Goal: Information Seeking & Learning: Check status

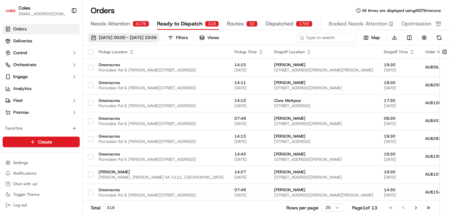
click at [149, 37] on span "[DATE] 00:00 - [DATE] 23:59" at bounding box center [127, 38] width 57 height 6
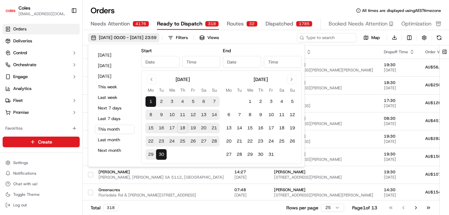
type input "Sep 1, 2025"
type input "12:00 AM"
type input "Sep 30, 2025"
type input "11:59 PM"
click at [127, 37] on span "01/09/2025 00:00 - 30/09/2025 23:59" at bounding box center [127, 38] width 57 height 6
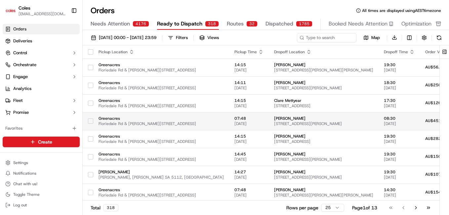
click at [182, 127] on td "Greenacres Floriedale Rd & Muller Rd, Greenacres SA 5086, Australia" at bounding box center [161, 121] width 136 height 18
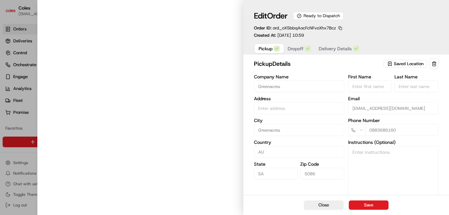
type input "Cnr Muller Rd amd Floridale Rd Greenacres SA 5086 AU"
click at [128, 38] on div at bounding box center [139, 107] width 205 height 215
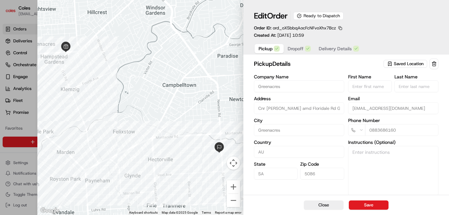
click at [313, 204] on button "Close" at bounding box center [324, 204] width 40 height 9
type input "+1"
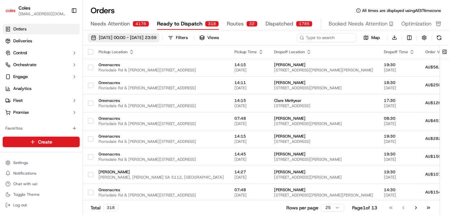
click at [133, 36] on span "01/09/2025 00:00 - 30/09/2025 23:59" at bounding box center [127, 38] width 57 height 6
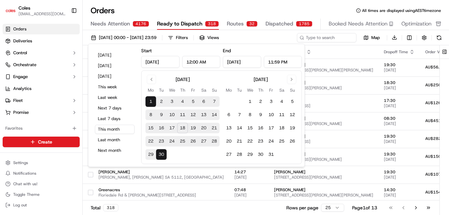
click at [180, 128] on button "18" at bounding box center [182, 128] width 11 height 11
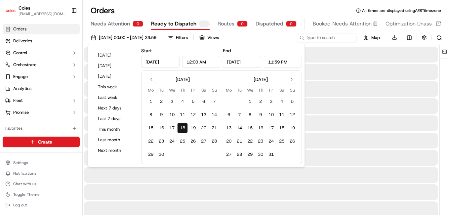
type input "[DATE]"
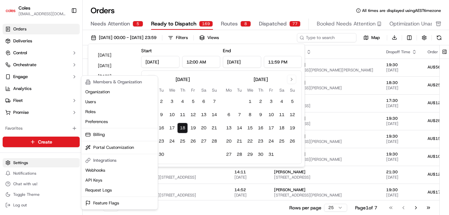
click at [75, 165] on html "Coles pranathi.burri@coles.com.au Toggle Sidebar Orders Deliveries Control Orch…" at bounding box center [224, 107] width 449 height 215
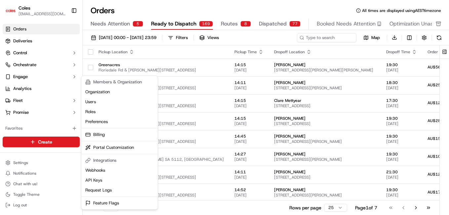
click at [207, 39] on html "Coles pranathi.burri@coles.com.au Toggle Sidebar Orders Deliveries Control Orch…" at bounding box center [224, 107] width 449 height 215
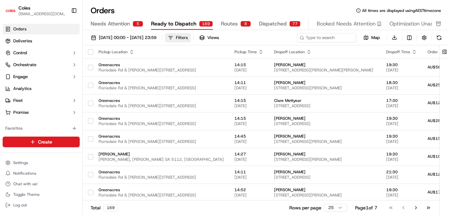
click at [188, 37] on div "Filters" at bounding box center [182, 38] width 12 height 6
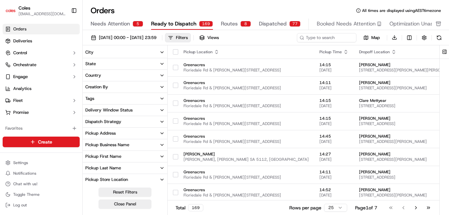
click at [156, 110] on button "Delivery Window Status" at bounding box center [125, 109] width 85 height 11
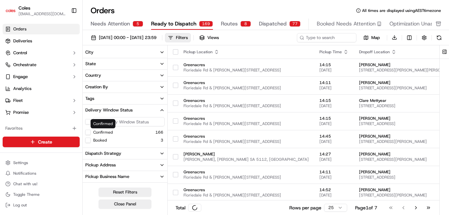
click at [90, 132] on button "Confirmed" at bounding box center [87, 131] width 5 height 5
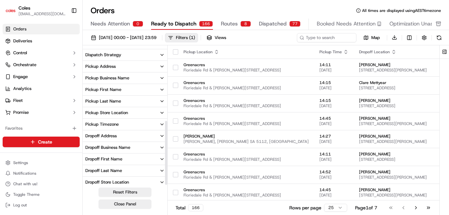
scroll to position [160, 0]
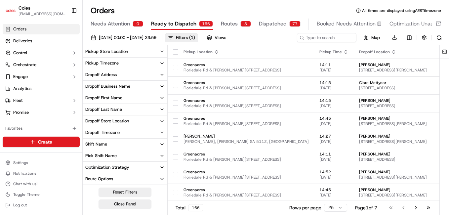
click at [130, 156] on button "Pick Shift Name" at bounding box center [125, 155] width 85 height 11
click at [90, 177] on button "S01" at bounding box center [87, 177] width 5 height 5
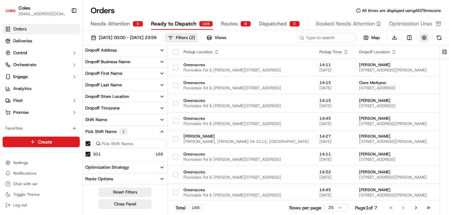
click at [423, 37] on button "button" at bounding box center [423, 37] width 9 height 9
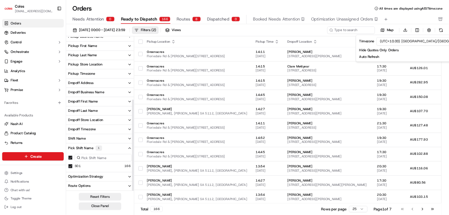
scroll to position [131, 0]
click at [226, 36] on span "Views" at bounding box center [220, 38] width 12 height 6
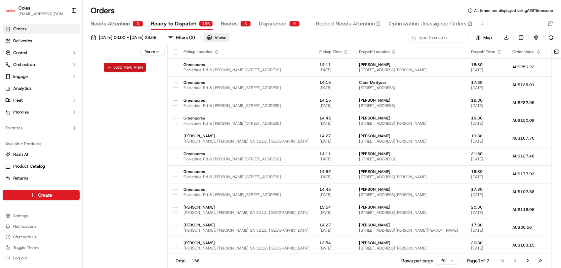
click at [111, 66] on button "Add New View" at bounding box center [125, 67] width 42 height 9
click at [112, 69] on input at bounding box center [114, 69] width 52 height 9
type input "exter"
click at [111, 101] on div "Yours exter" at bounding box center [125, 157] width 85 height 225
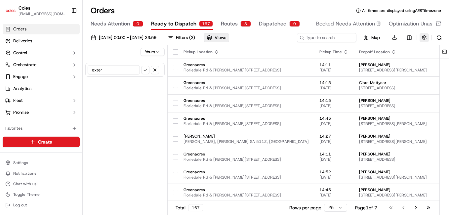
click at [424, 38] on button "button" at bounding box center [423, 37] width 9 height 9
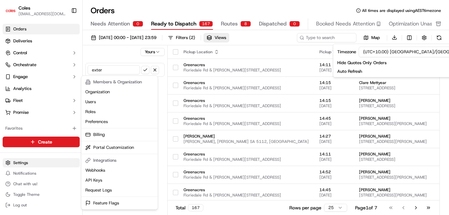
click at [23, 163] on html "Coles pranathi.burri@coles.com.au Toggle Sidebar Orders Deliveries Control Orch…" at bounding box center [224, 107] width 449 height 215
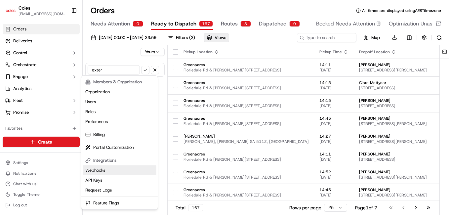
click at [100, 170] on link "Webhooks" at bounding box center [120, 170] width 74 height 10
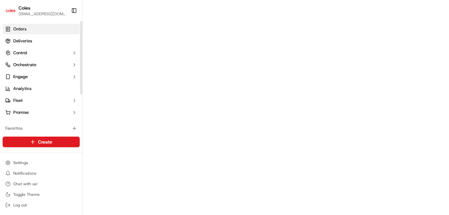
click at [20, 30] on span "Orders" at bounding box center [19, 29] width 13 height 6
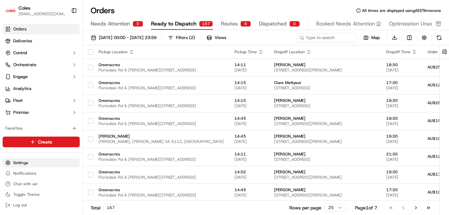
click at [18, 164] on html "Coles pranathi.burri@coles.com.au Toggle Sidebar Orders Deliveries Control Orch…" at bounding box center [224, 107] width 449 height 215
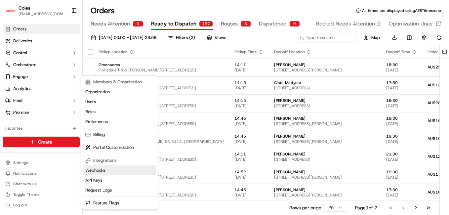
click at [91, 170] on link "Webhooks" at bounding box center [120, 170] width 74 height 10
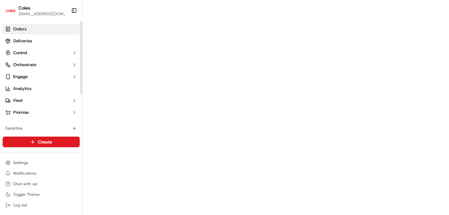
click at [15, 28] on span "Orders" at bounding box center [19, 29] width 13 height 6
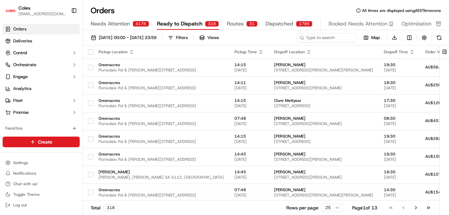
click at [234, 26] on span "Routes" at bounding box center [235, 24] width 17 height 8
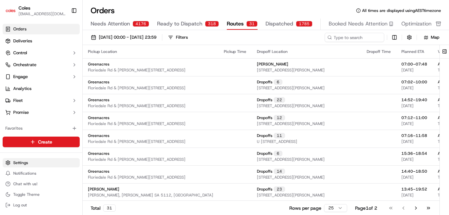
click at [13, 163] on html "Coles pranathi.burri@coles.com.au Toggle Sidebar Orders Deliveries Control Orch…" at bounding box center [224, 107] width 449 height 215
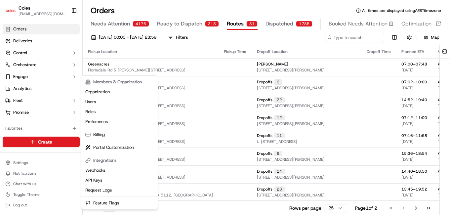
click at [18, 162] on html "Coles pranathi.burri@coles.com.au Toggle Sidebar Orders Deliveries Control Orch…" at bounding box center [224, 107] width 449 height 215
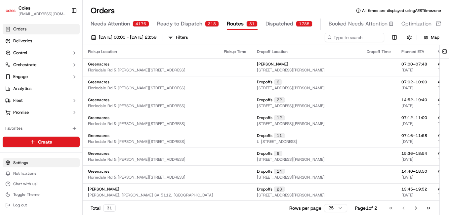
click at [16, 162] on html "Coles pranathi.burri@coles.com.au Toggle Sidebar Orders Deliveries Control Orch…" at bounding box center [224, 107] width 449 height 215
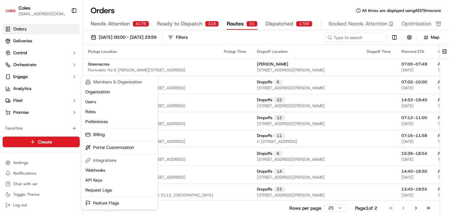
click at [16, 164] on html "Coles pranathi.burri@coles.com.au Toggle Sidebar Orders Deliveries Control Orch…" at bounding box center [224, 107] width 449 height 215
click at [15, 162] on html "Coles pranathi.burri@coles.com.au Toggle Sidebar Orders Deliveries Control Orch…" at bounding box center [224, 107] width 449 height 215
click at [108, 169] on link "Webhooks" at bounding box center [120, 170] width 74 height 10
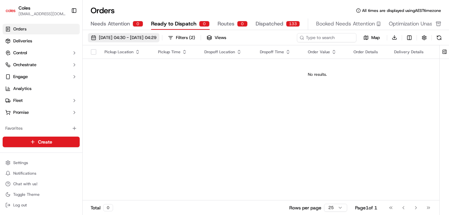
click at [134, 36] on span "17/09/2025 04:30 - 18/09/2025 04:29" at bounding box center [127, 38] width 57 height 6
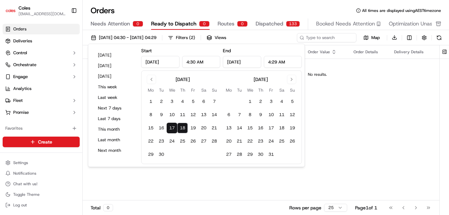
click at [182, 125] on button "18" at bounding box center [182, 128] width 11 height 11
type input "[DATE]"
type input "12:00 AM"
type input "11:59 PM"
click at [329, 163] on div "Pickup Location Pickup Time Dropoff Location Dropoff Time Order Value Order Det…" at bounding box center [317, 122] width 469 height 155
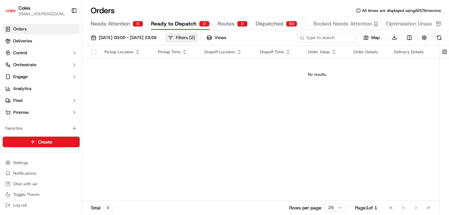
click at [195, 36] on div "Filters ( 2 )" at bounding box center [185, 38] width 19 height 6
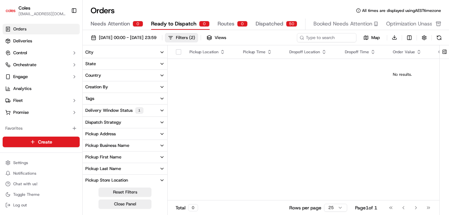
click at [163, 111] on icon "button" at bounding box center [161, 110] width 5 height 5
click at [88, 132] on button "Confirmed" at bounding box center [87, 132] width 5 height 5
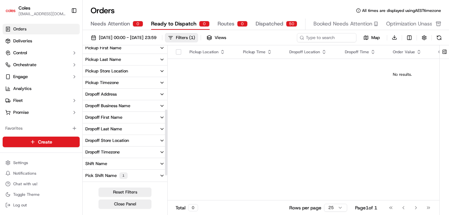
scroll to position [152, 0]
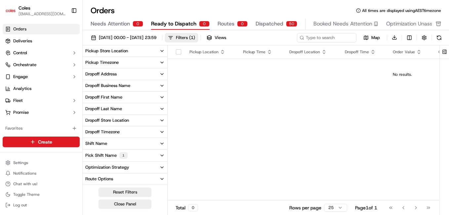
click at [160, 153] on icon "button" at bounding box center [161, 155] width 5 height 5
click at [304, 107] on div "Pickup Location Pickup Time Dropoff Location Dropoff Time Order Value Order Det…" at bounding box center [401, 122] width 469 height 155
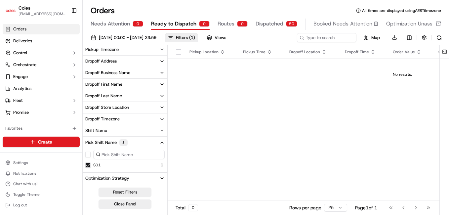
scroll to position [176, 0]
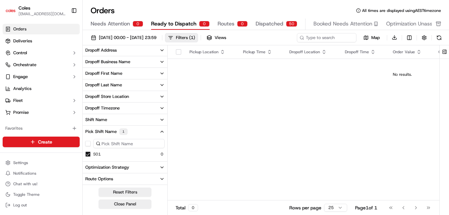
click at [158, 118] on button "Shift Name" at bounding box center [125, 119] width 85 height 11
click at [190, 88] on td "No results." at bounding box center [401, 74] width 469 height 32
click at [271, 25] on span "Dispatched" at bounding box center [269, 24] width 28 height 8
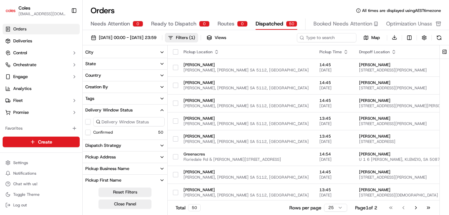
click at [89, 131] on button "Confirmed" at bounding box center [87, 131] width 5 height 5
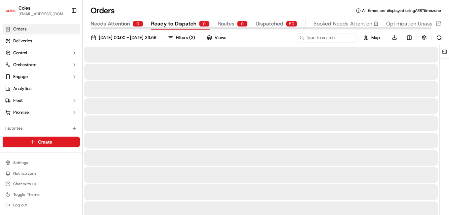
click at [178, 24] on span "Ready to Dispatch" at bounding box center [173, 24] width 45 height 8
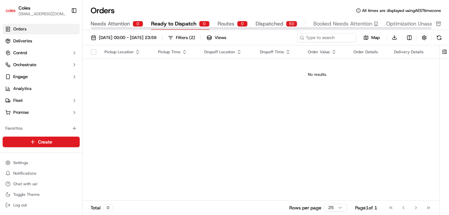
click at [276, 23] on span "Dispatched" at bounding box center [269, 24] width 28 height 8
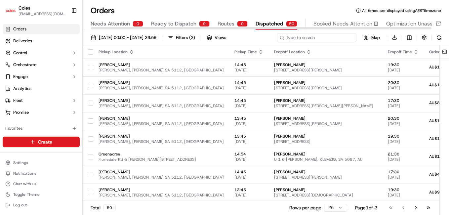
click at [311, 39] on input at bounding box center [316, 37] width 79 height 9
click at [124, 37] on span "[DATE] 00:00 - [DATE] 23:59" at bounding box center [127, 38] width 57 height 6
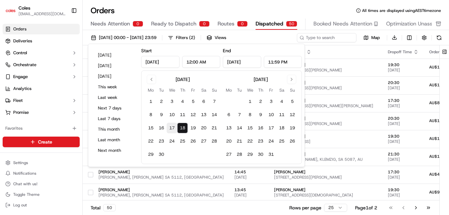
click at [173, 129] on button "17" at bounding box center [171, 128] width 11 height 11
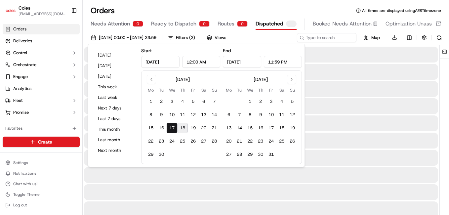
type input "[DATE]"
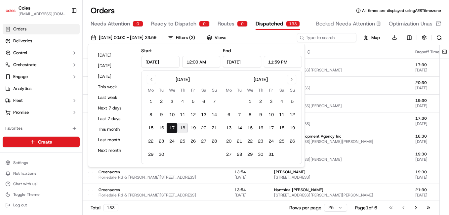
click at [185, 129] on button "18" at bounding box center [182, 128] width 11 height 11
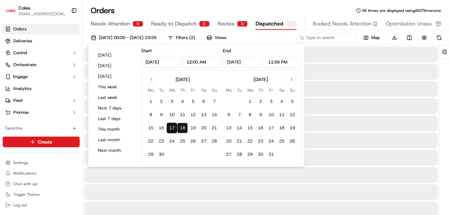
type input "[DATE]"
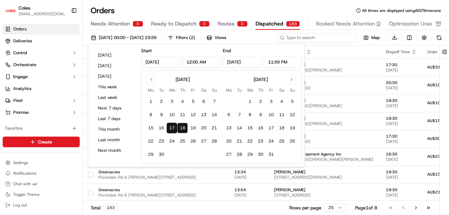
click at [323, 35] on input at bounding box center [316, 37] width 79 height 9
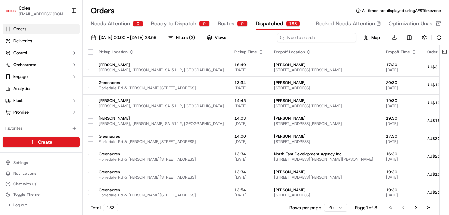
paste input "a232323222"
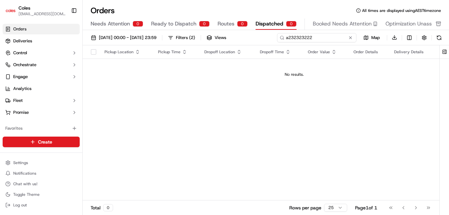
click at [289, 37] on input "a232323222" at bounding box center [316, 37] width 79 height 9
type input "232323222"
click at [195, 37] on div "Filters ( 2 )" at bounding box center [185, 38] width 19 height 6
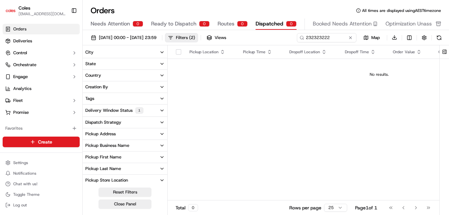
click at [159, 110] on icon "button" at bounding box center [161, 110] width 5 height 5
click at [88, 133] on button "Confirmed" at bounding box center [87, 132] width 5 height 5
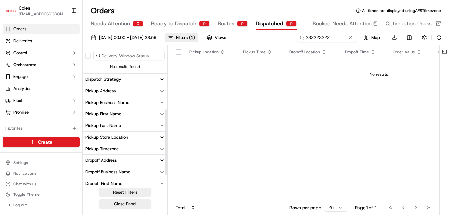
scroll to position [152, 0]
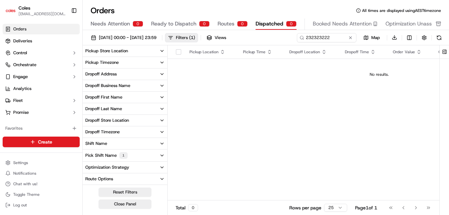
click at [159, 157] on icon "button" at bounding box center [161, 155] width 5 height 5
click at [88, 178] on button "S01" at bounding box center [87, 177] width 5 height 5
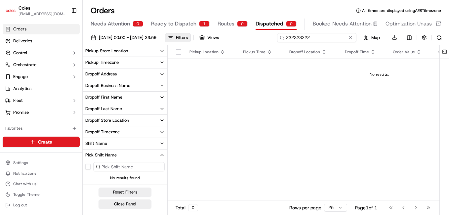
click at [334, 36] on input "232323222" at bounding box center [316, 37] width 79 height 9
click at [321, 39] on input "232323222" at bounding box center [316, 37] width 79 height 9
drag, startPoint x: 320, startPoint y: 39, endPoint x: 284, endPoint y: 39, distance: 36.0
click at [284, 39] on input "232323222" at bounding box center [316, 37] width 79 height 9
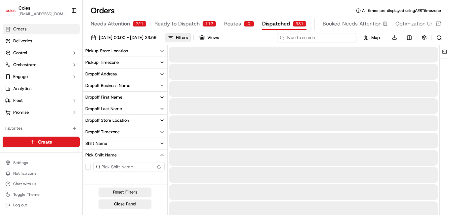
type input "232323222"
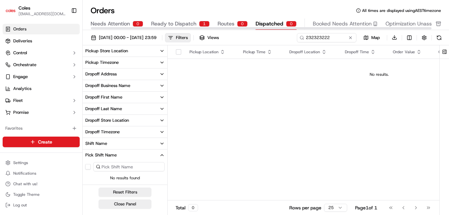
click at [167, 24] on span "Ready to Dispatch" at bounding box center [173, 24] width 45 height 8
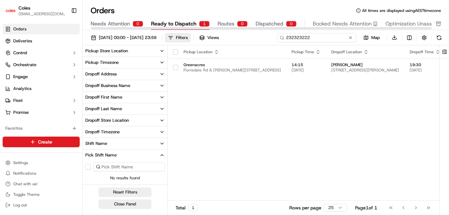
click at [319, 38] on input "232323222" at bounding box center [316, 37] width 79 height 9
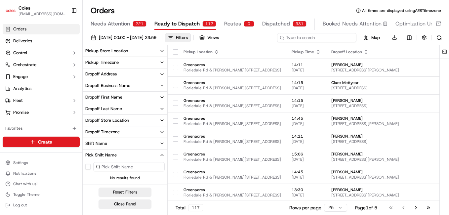
click at [297, 40] on input at bounding box center [316, 37] width 79 height 9
type input "232323222"
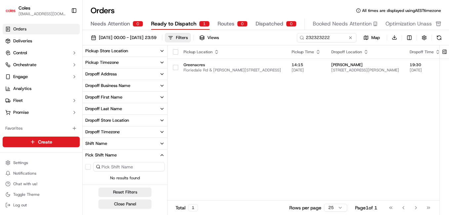
click at [150, 157] on button "Pick Shift Name" at bounding box center [125, 154] width 85 height 11
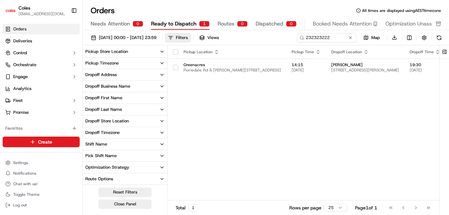
scroll to position [152, 0]
click at [151, 157] on button "Pick Shift Name" at bounding box center [125, 155] width 85 height 11
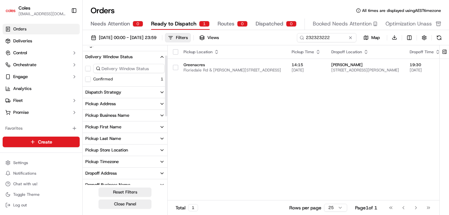
scroll to position [20, 0]
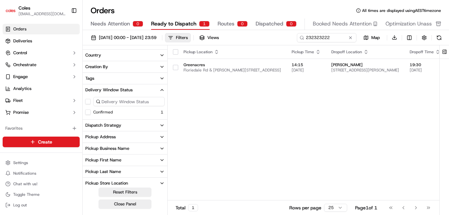
drag, startPoint x: 334, startPoint y: 37, endPoint x: 302, endPoint y: 37, distance: 31.7
click at [302, 37] on input "232323222" at bounding box center [316, 37] width 79 height 9
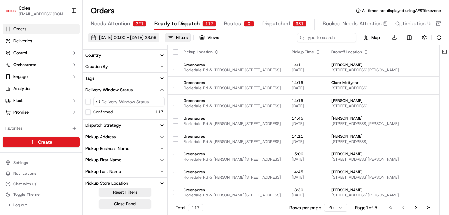
click at [156, 37] on span "[DATE] 00:00 - [DATE] 23:59" at bounding box center [127, 38] width 57 height 6
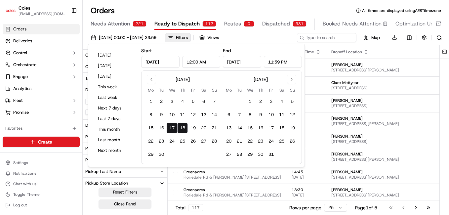
click at [183, 129] on button "18" at bounding box center [182, 128] width 11 height 11
type input "[DATE]"
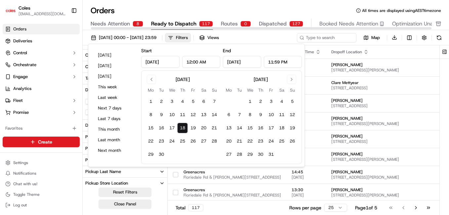
click at [264, 8] on div "Orders All times are displayed using AEST timezone" at bounding box center [266, 10] width 366 height 11
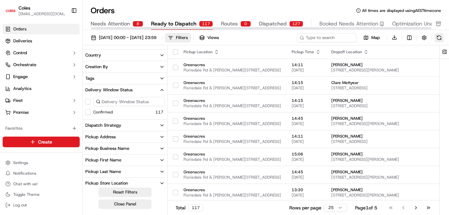
click at [437, 38] on button at bounding box center [438, 37] width 9 height 9
